Goal: Task Accomplishment & Management: Use online tool/utility

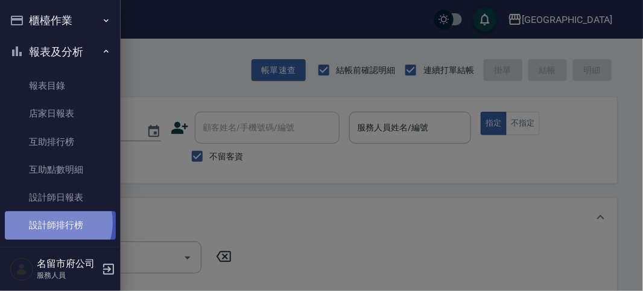
click at [52, 223] on link "設計師排行榜" at bounding box center [60, 225] width 111 height 28
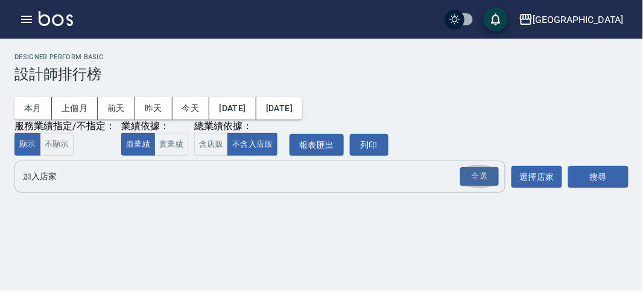
click at [460, 178] on button "全選" at bounding box center [479, 177] width 43 height 24
click at [483, 181] on div "全選" at bounding box center [479, 176] width 39 height 19
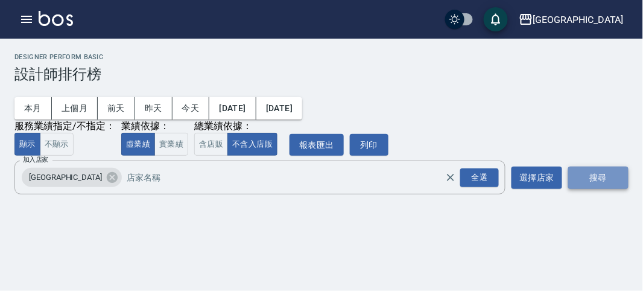
click at [574, 179] on button "搜尋" at bounding box center [598, 178] width 60 height 22
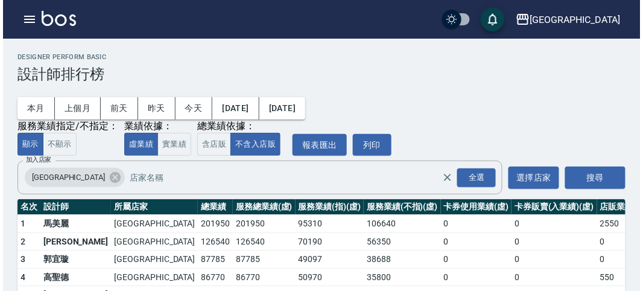
scroll to position [67, 0]
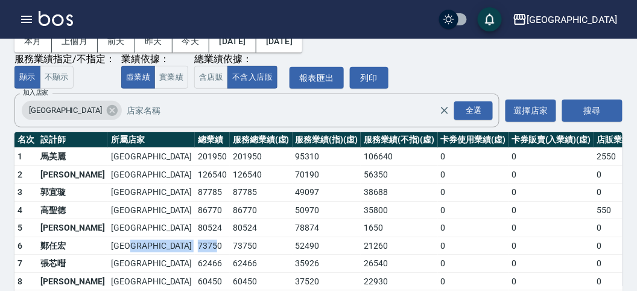
drag, startPoint x: 103, startPoint y: 244, endPoint x: 130, endPoint y: 245, distance: 26.6
click at [130, 245] on tr "6 [PERSON_NAME] [GEOGRAPHIC_DATA] 73750 73750 52490 21260 0 0 0 7 / 62" at bounding box center [372, 246] width 716 height 18
click at [195, 244] on td "73750" at bounding box center [212, 246] width 35 height 18
drag, startPoint x: 109, startPoint y: 205, endPoint x: 133, endPoint y: 210, distance: 24.0
click at [195, 210] on td "86770" at bounding box center [212, 210] width 35 height 18
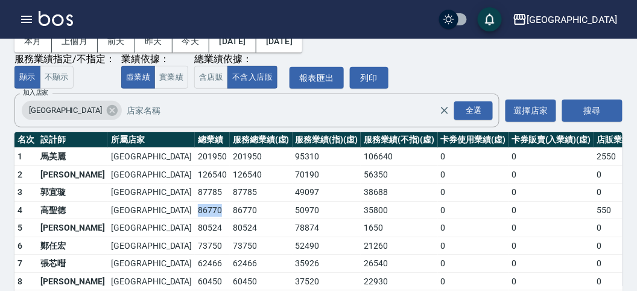
click at [195, 210] on td "86770" at bounding box center [212, 210] width 35 height 18
drag, startPoint x: 110, startPoint y: 225, endPoint x: 136, endPoint y: 227, distance: 25.5
click at [195, 227] on td "80524" at bounding box center [212, 228] width 35 height 18
drag, startPoint x: 112, startPoint y: 206, endPoint x: 133, endPoint y: 204, distance: 21.3
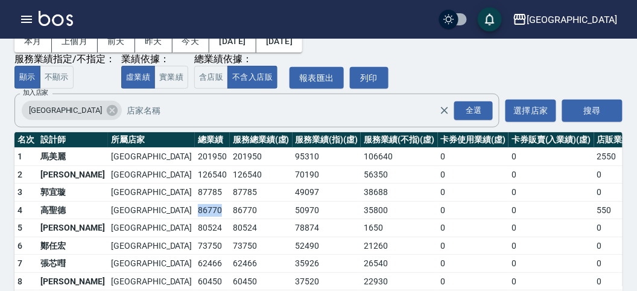
click at [195, 204] on td "86770" at bounding box center [212, 210] width 35 height 18
drag, startPoint x: 112, startPoint y: 188, endPoint x: 137, endPoint y: 191, distance: 25.5
click at [195, 191] on td "87785" at bounding box center [212, 192] width 35 height 18
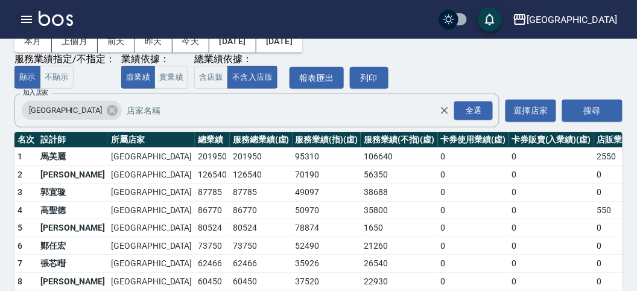
click at [29, 15] on icon "button" at bounding box center [26, 19] width 14 height 14
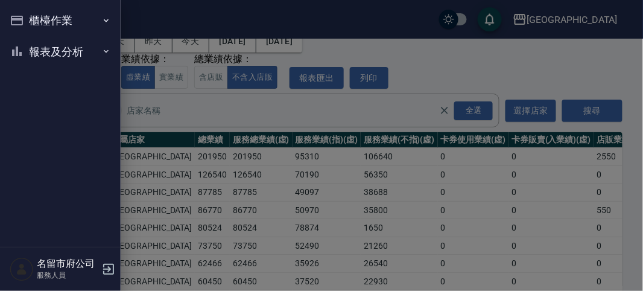
click at [29, 15] on button "櫃檯作業" at bounding box center [60, 20] width 111 height 31
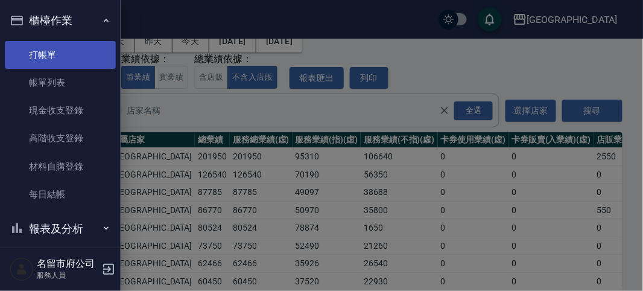
click at [35, 53] on link "打帳單" at bounding box center [60, 55] width 111 height 28
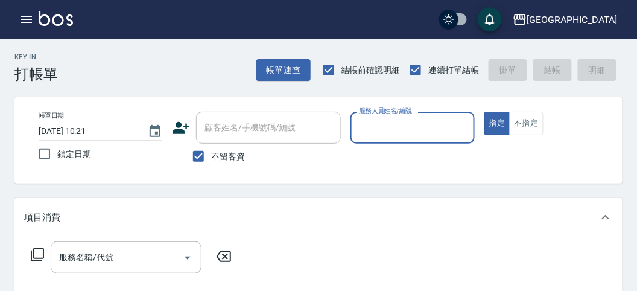
click at [373, 118] on input "服務人員姓名/編號" at bounding box center [412, 127] width 113 height 21
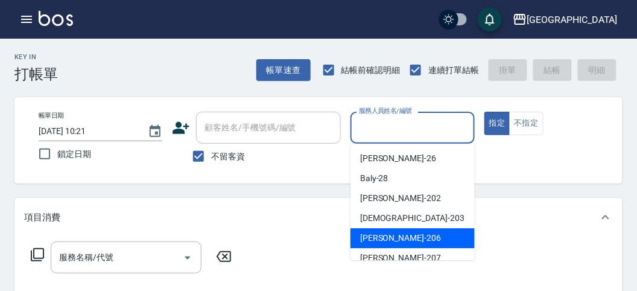
click at [407, 245] on div "[PERSON_NAME] -206" at bounding box center [413, 238] width 124 height 20
type input "[PERSON_NAME]-206"
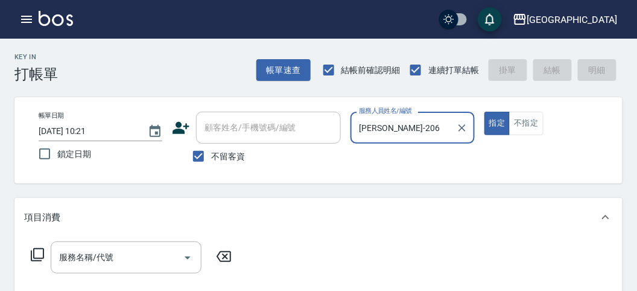
click at [484, 112] on button "指定" at bounding box center [497, 124] width 26 height 24
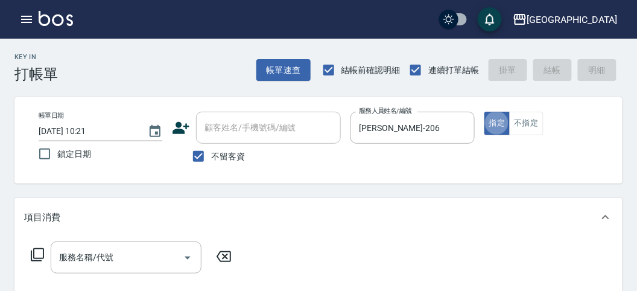
type button "true"
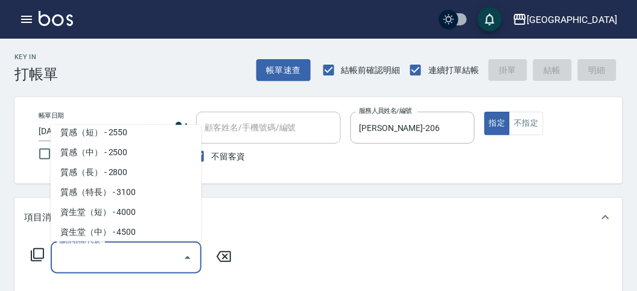
scroll to position [386, 0]
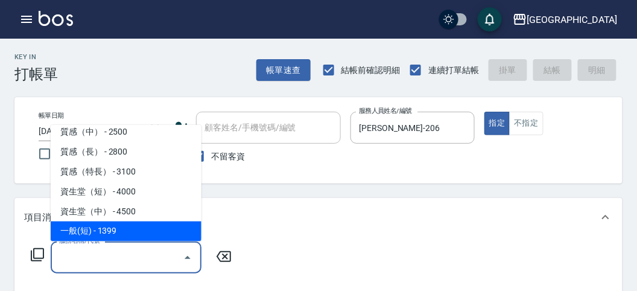
type input "一般(短)(R000)"
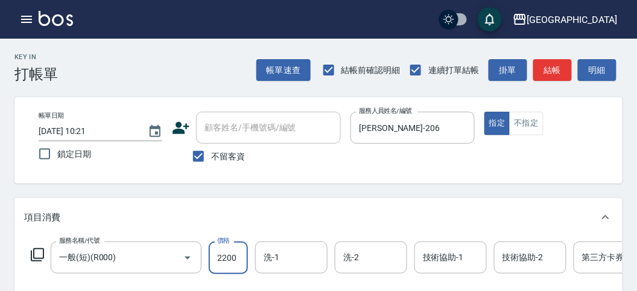
type input "2200"
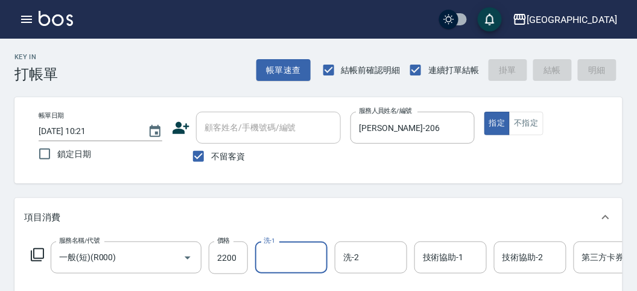
type input "[DATE] 10:29"
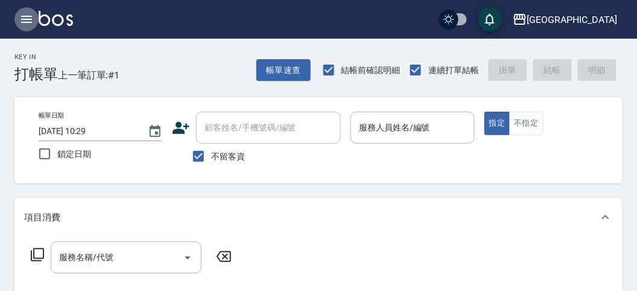
click at [28, 24] on icon "button" at bounding box center [26, 19] width 14 height 14
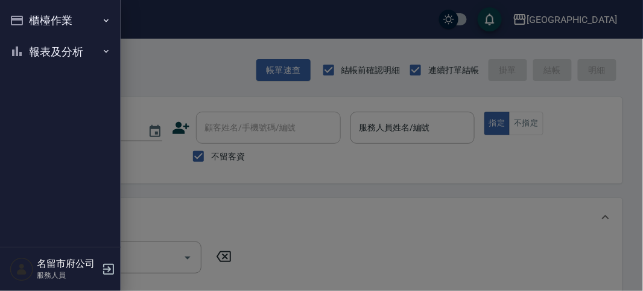
drag, startPoint x: 28, startPoint y: 24, endPoint x: 37, endPoint y: 35, distance: 14.1
click at [28, 24] on button "櫃檯作業" at bounding box center [60, 20] width 111 height 31
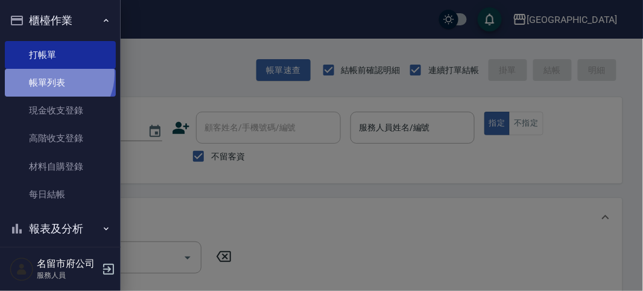
click at [53, 75] on link "帳單列表" at bounding box center [60, 83] width 111 height 28
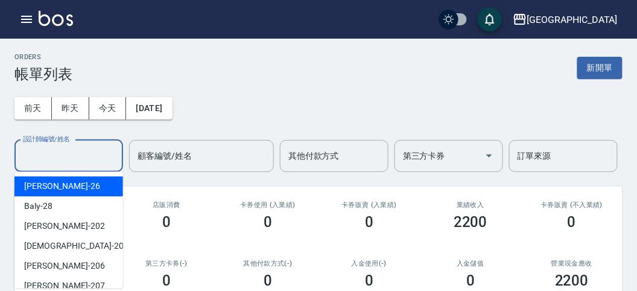
drag, startPoint x: 62, startPoint y: 160, endPoint x: 64, endPoint y: 174, distance: 13.5
click at [62, 162] on input "設計師編號/姓名" at bounding box center [69, 155] width 98 height 21
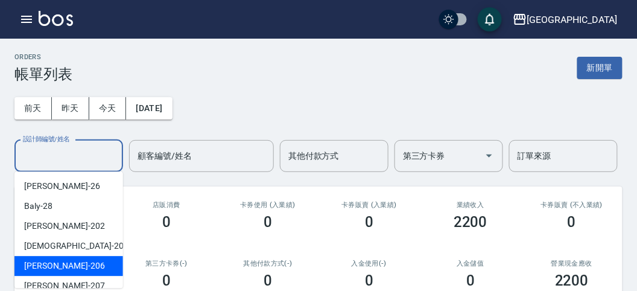
click at [97, 261] on div "[PERSON_NAME] -206" at bounding box center [68, 266] width 109 height 20
type input "[PERSON_NAME]-206"
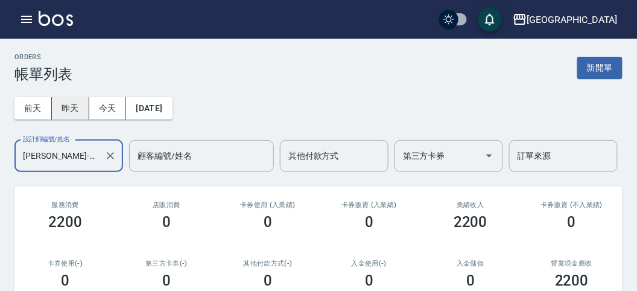
click at [67, 115] on button "昨天" at bounding box center [70, 108] width 37 height 22
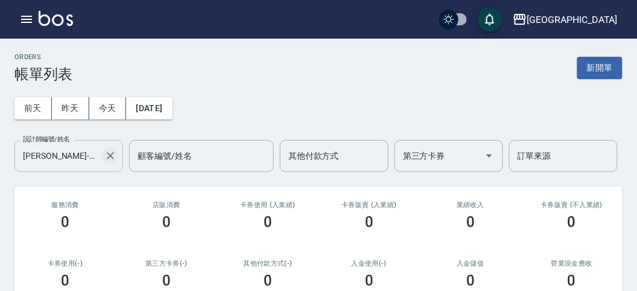
click at [112, 157] on icon "Clear" at bounding box center [110, 155] width 7 height 7
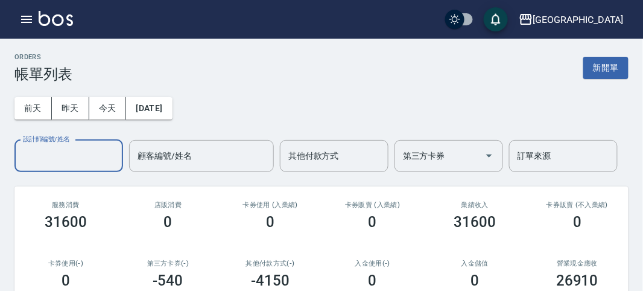
click at [83, 161] on input "設計師編號/姓名" at bounding box center [69, 155] width 98 height 21
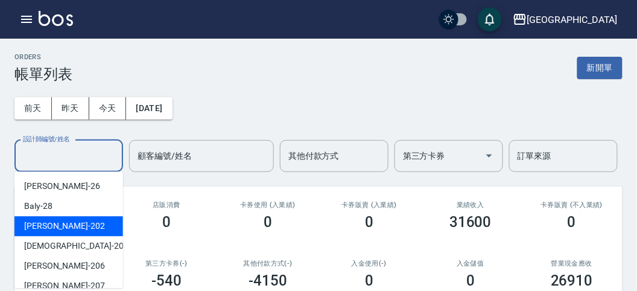
click at [85, 223] on div "[PERSON_NAME] -202" at bounding box center [68, 226] width 109 height 20
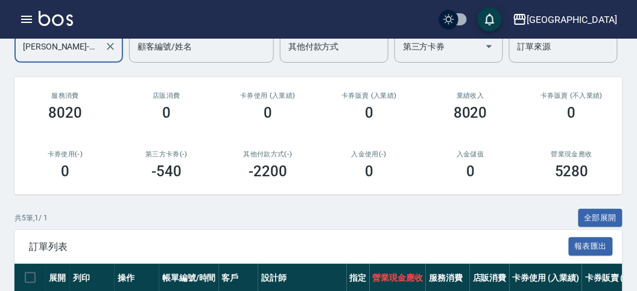
scroll to position [42, 0]
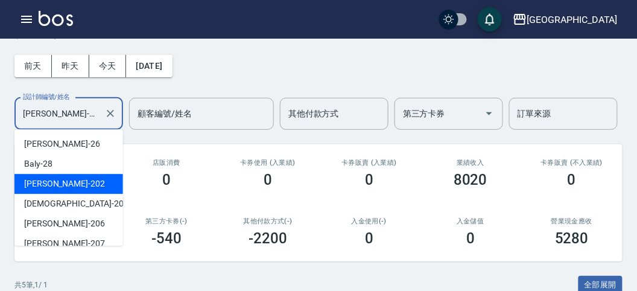
click at [82, 113] on input "[PERSON_NAME]-202" at bounding box center [60, 113] width 80 height 21
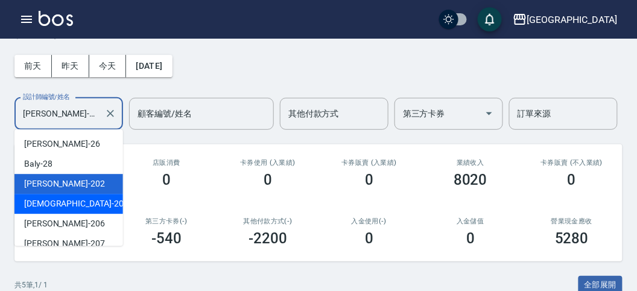
click at [100, 203] on div "聖德 -203" at bounding box center [68, 204] width 109 height 20
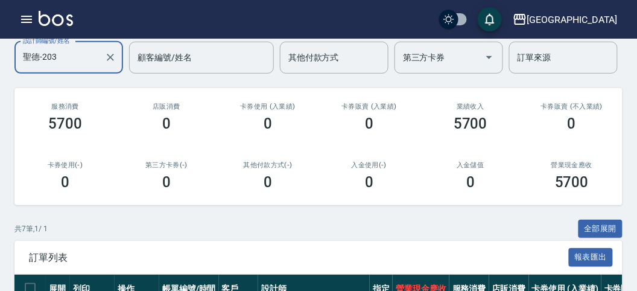
scroll to position [31, 0]
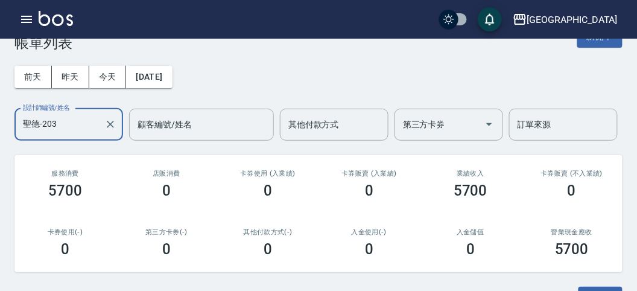
click at [67, 127] on input "聖德-203" at bounding box center [60, 124] width 80 height 21
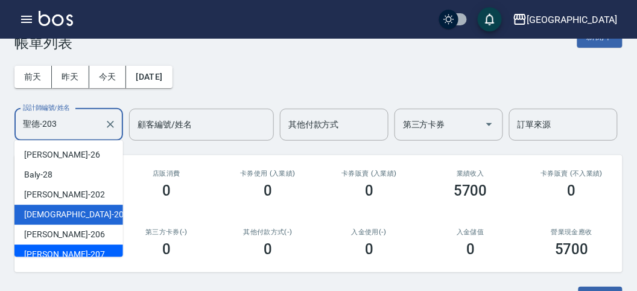
click at [100, 251] on div "[PERSON_NAME] -207" at bounding box center [68, 254] width 109 height 20
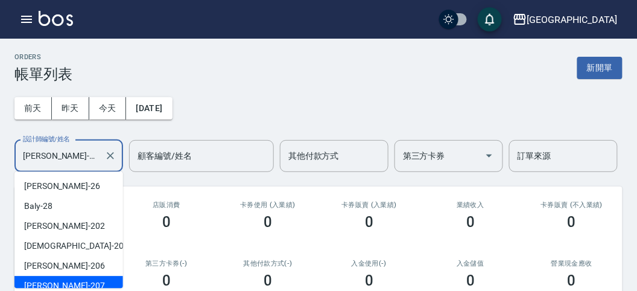
drag, startPoint x: 67, startPoint y: 147, endPoint x: 69, endPoint y: 153, distance: 6.3
click at [67, 148] on input "[PERSON_NAME]-207" at bounding box center [60, 155] width 80 height 21
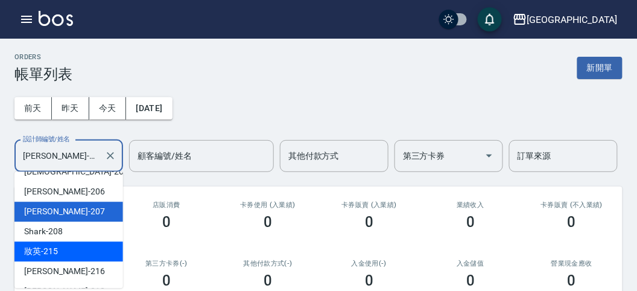
scroll to position [132, 0]
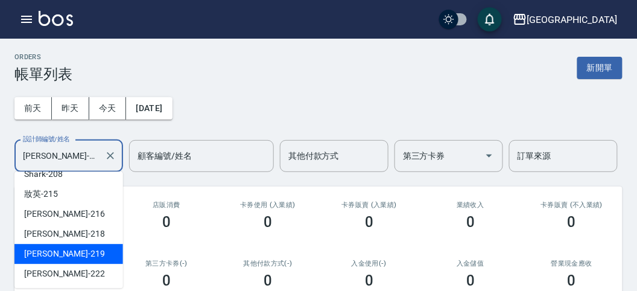
click at [69, 253] on div "[PERSON_NAME] -219" at bounding box center [68, 254] width 109 height 20
type input "[PERSON_NAME]-219"
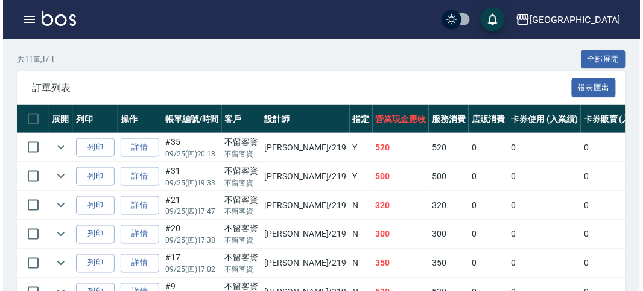
scroll to position [67, 0]
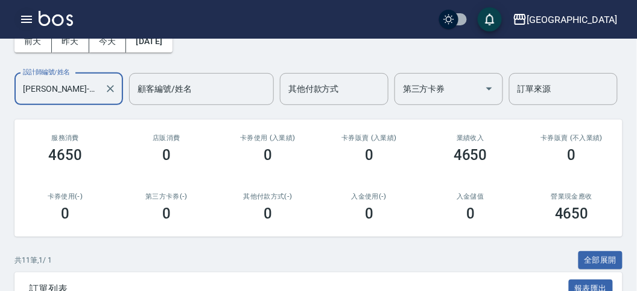
click at [26, 30] on button "button" at bounding box center [26, 19] width 24 height 24
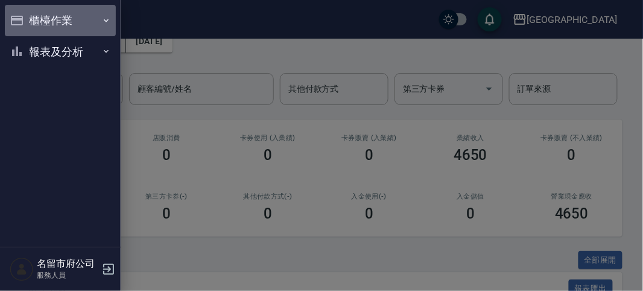
click at [27, 22] on button "櫃檯作業" at bounding box center [60, 20] width 111 height 31
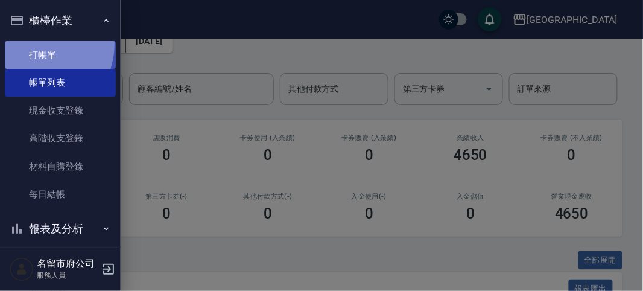
click at [39, 44] on link "打帳單" at bounding box center [60, 55] width 111 height 28
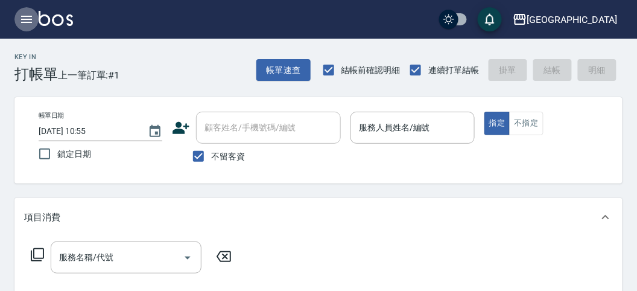
click at [27, 19] on icon "button" at bounding box center [26, 19] width 11 height 7
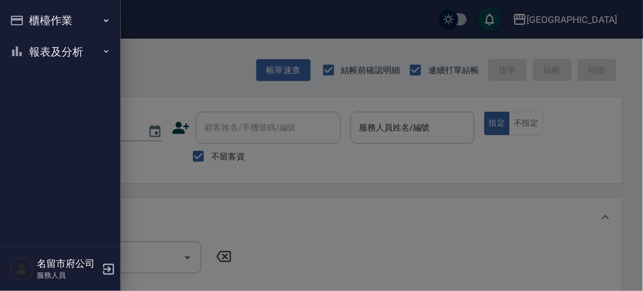
click at [46, 47] on button "報表及分析" at bounding box center [60, 51] width 111 height 31
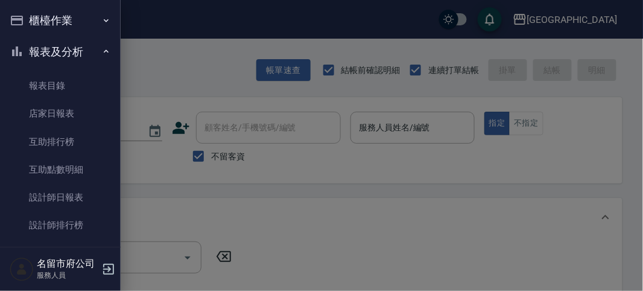
click at [207, 187] on div at bounding box center [321, 145] width 643 height 291
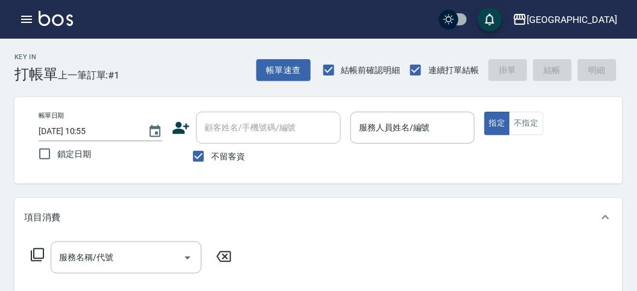
click at [26, 18] on icon "button" at bounding box center [26, 19] width 14 height 14
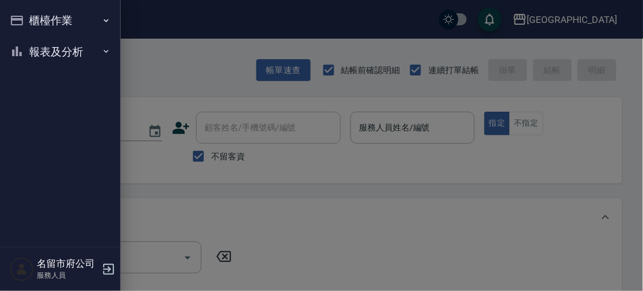
click at [41, 19] on button "櫃檯作業" at bounding box center [60, 20] width 111 height 31
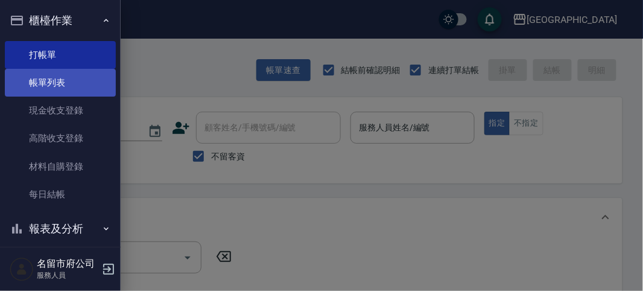
click at [68, 83] on link "帳單列表" at bounding box center [60, 83] width 111 height 28
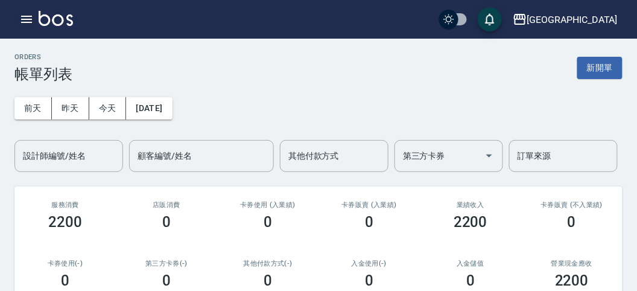
click at [29, 18] on icon "button" at bounding box center [26, 19] width 14 height 14
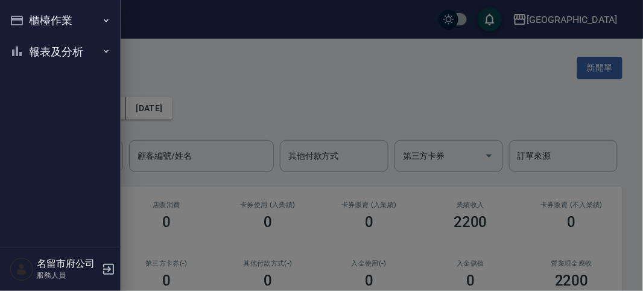
click at [31, 18] on button "櫃檯作業" at bounding box center [60, 20] width 111 height 31
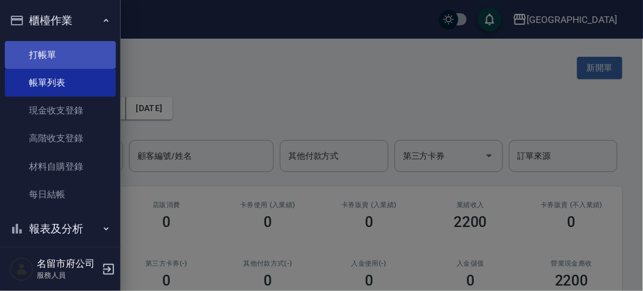
click at [63, 59] on link "打帳單" at bounding box center [60, 55] width 111 height 28
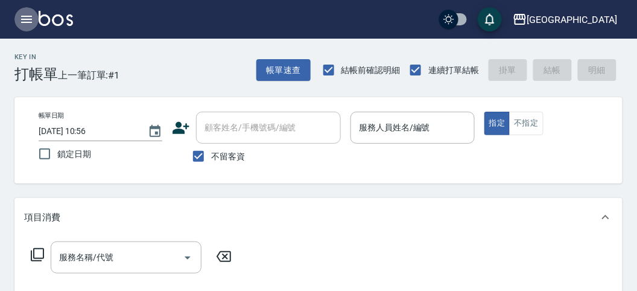
click at [24, 20] on icon "button" at bounding box center [26, 19] width 14 height 14
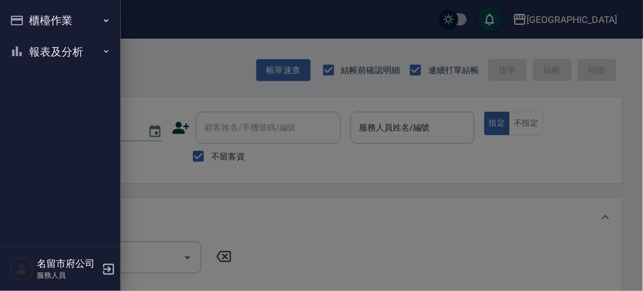
click at [52, 53] on button "報表及分析" at bounding box center [60, 51] width 111 height 31
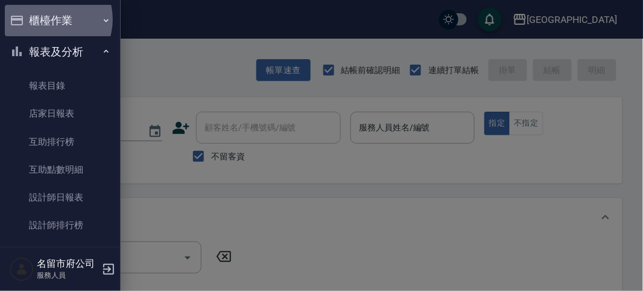
click at [48, 20] on button "櫃檯作業" at bounding box center [60, 20] width 111 height 31
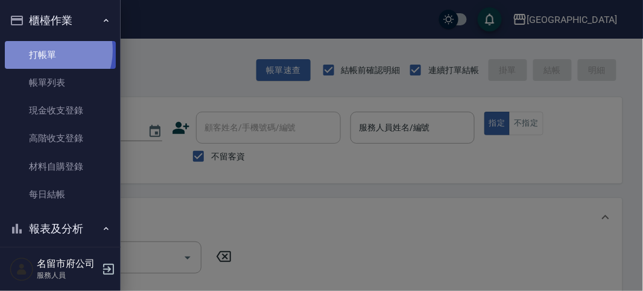
click at [46, 50] on link "打帳單" at bounding box center [60, 55] width 111 height 28
click at [46, 52] on link "打帳單" at bounding box center [60, 55] width 111 height 28
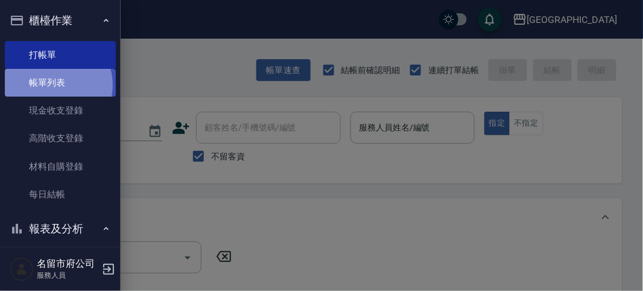
click at [51, 85] on link "帳單列表" at bounding box center [60, 83] width 111 height 28
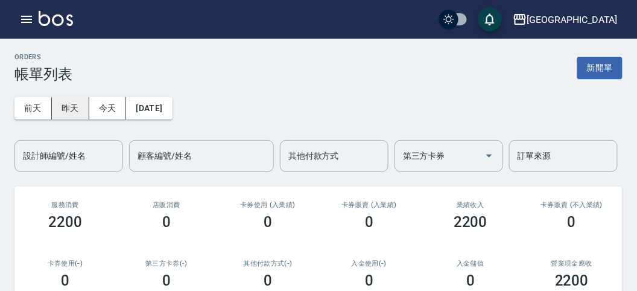
click at [65, 109] on button "昨天" at bounding box center [70, 108] width 37 height 22
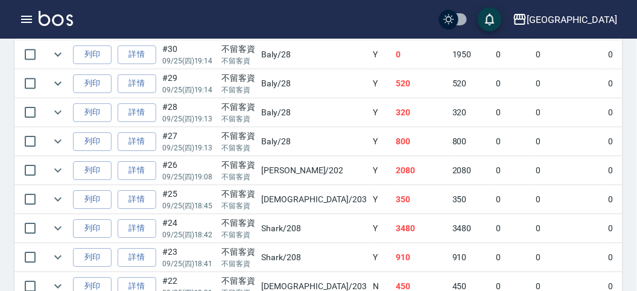
scroll to position [1341, 0]
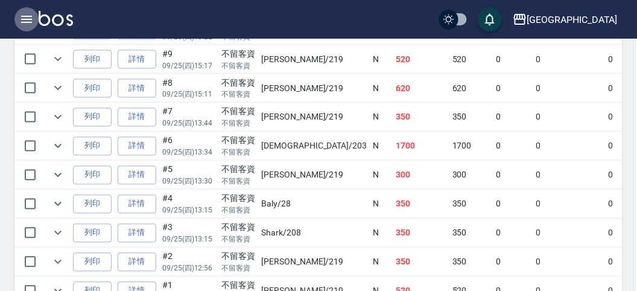
click at [28, 16] on icon "button" at bounding box center [26, 19] width 11 height 7
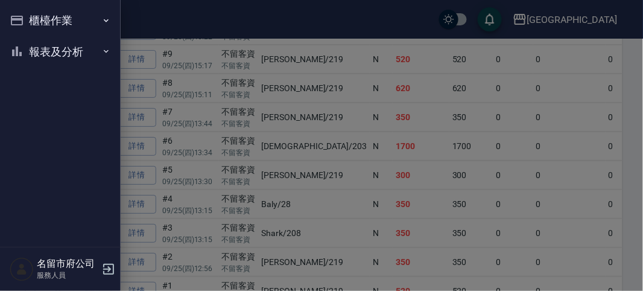
click at [46, 21] on button "櫃檯作業" at bounding box center [60, 20] width 111 height 31
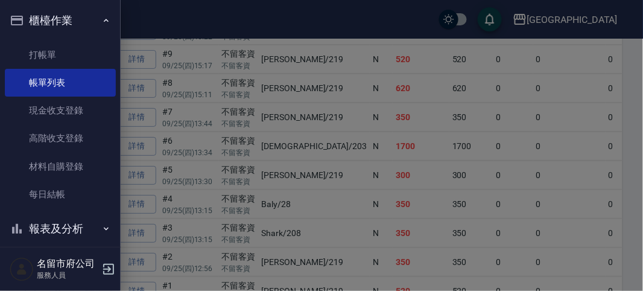
click at [176, 65] on div at bounding box center [321, 145] width 643 height 291
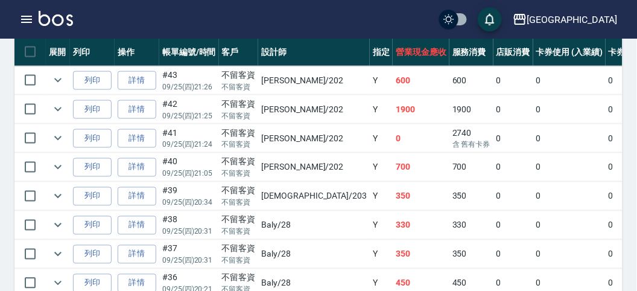
scroll to position [0, 0]
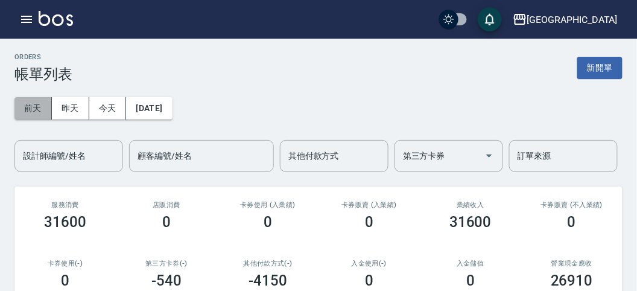
click at [31, 107] on button "前天" at bounding box center [32, 108] width 37 height 22
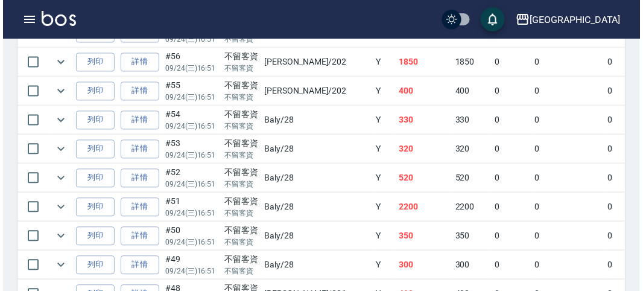
scroll to position [201, 0]
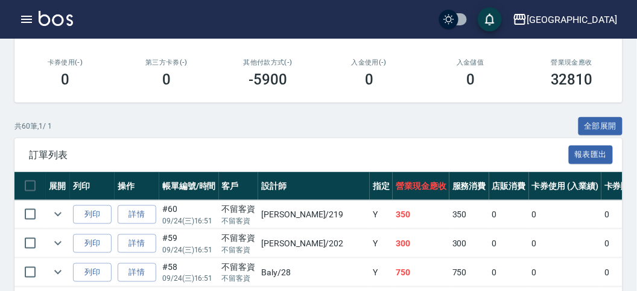
click at [208, 132] on div "共 60 筆, 1 / 1 全部展開" at bounding box center [318, 126] width 608 height 19
click at [24, 18] on icon "button" at bounding box center [26, 19] width 14 height 14
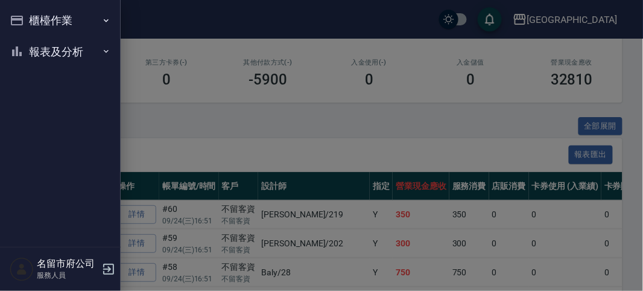
click at [52, 19] on button "櫃檯作業" at bounding box center [60, 20] width 111 height 31
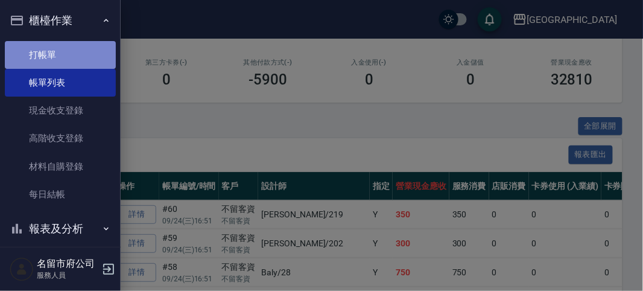
click at [60, 56] on link "打帳單" at bounding box center [60, 55] width 111 height 28
